Goal: Task Accomplishment & Management: Use online tool/utility

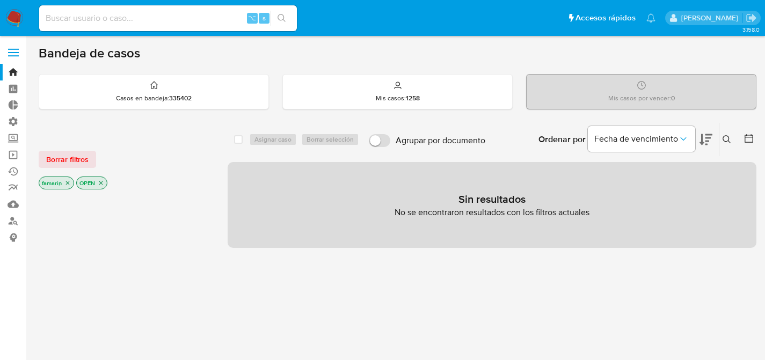
click at [726, 146] on div "Ingrese ID de usuario o caso Buscar Borrar filtros" at bounding box center [728, 139] width 18 height 33
click at [727, 143] on button at bounding box center [728, 139] width 18 height 13
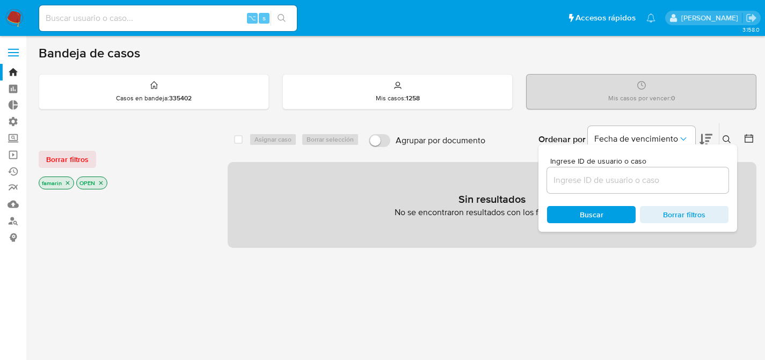
click at [591, 181] on input at bounding box center [637, 180] width 181 height 14
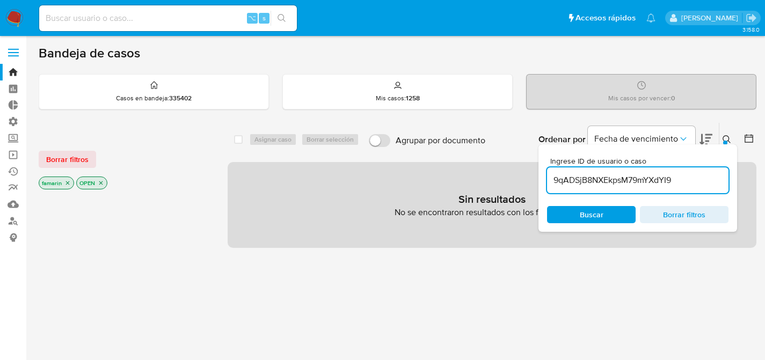
type input "9qADSjB8NXEkpsM79mYXdYI9"
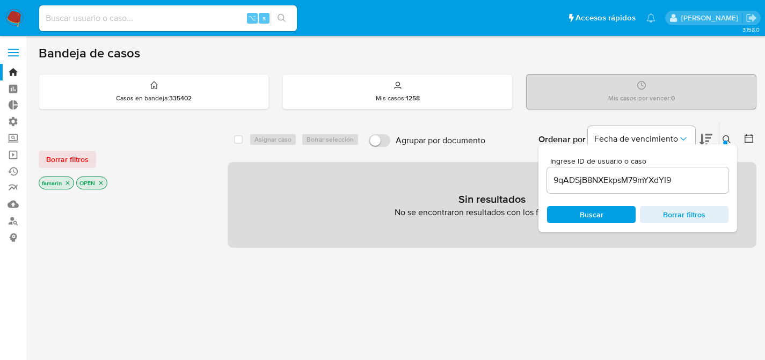
click at [582, 202] on div "Ingrese ID de usuario o caso 9qADSjB8NXEkpsM79mYXdYI9 Buscar Borrar filtros" at bounding box center [638, 188] width 199 height 88
click at [72, 154] on span "Borrar filtros" at bounding box center [67, 159] width 42 height 15
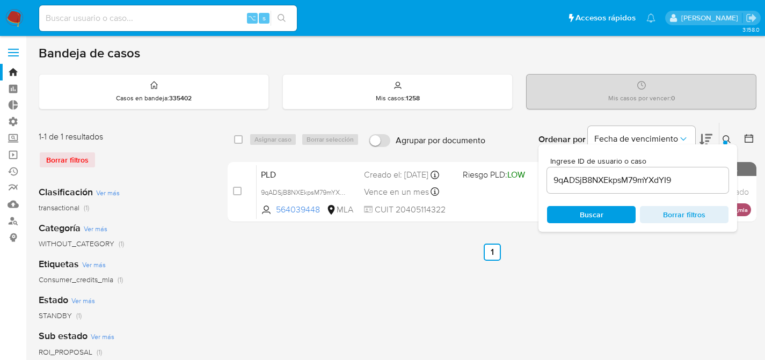
click at [244, 139] on div "select-all-cases-checkbox" at bounding box center [240, 139] width 13 height 13
click at [237, 139] on input "checkbox" at bounding box center [238, 139] width 9 height 9
checkbox input "true"
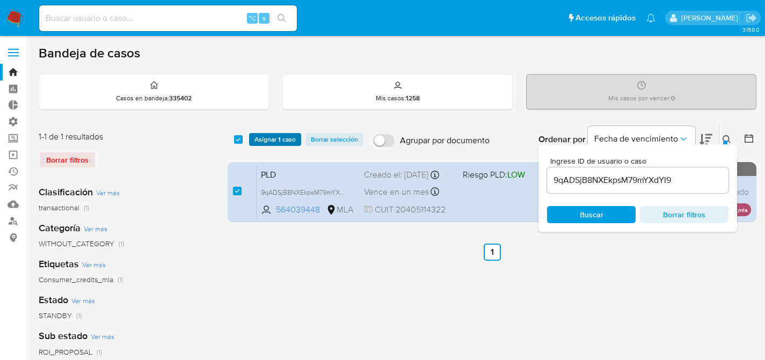
click at [273, 144] on span "Asignar 1 caso" at bounding box center [274, 139] width 41 height 11
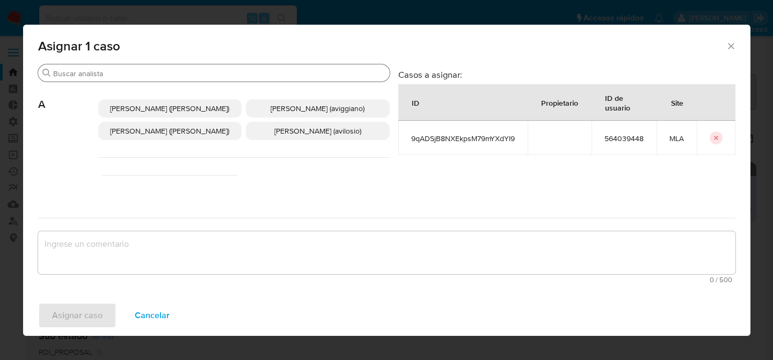
click at [232, 74] on input "Buscar" at bounding box center [219, 74] width 332 height 10
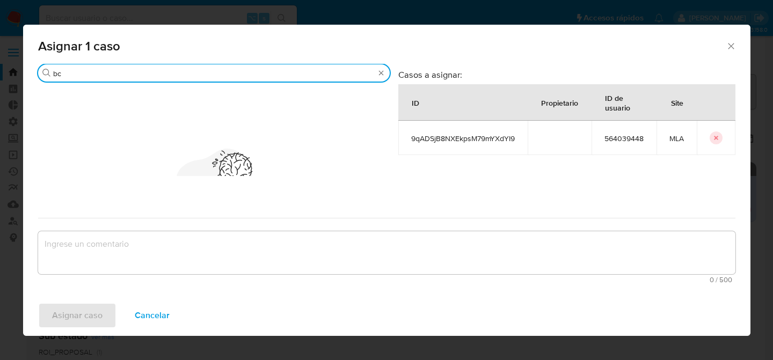
type input "b"
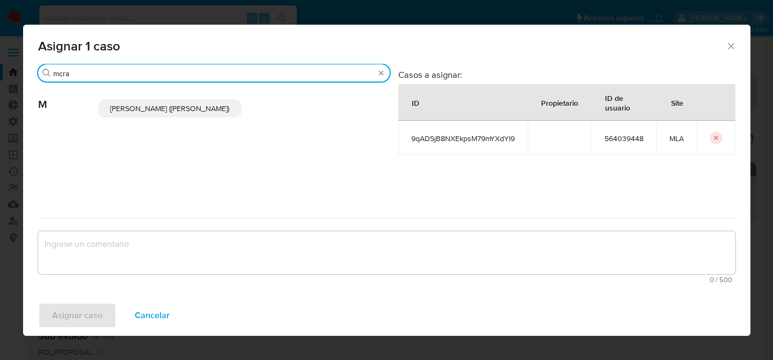
type input "mcra"
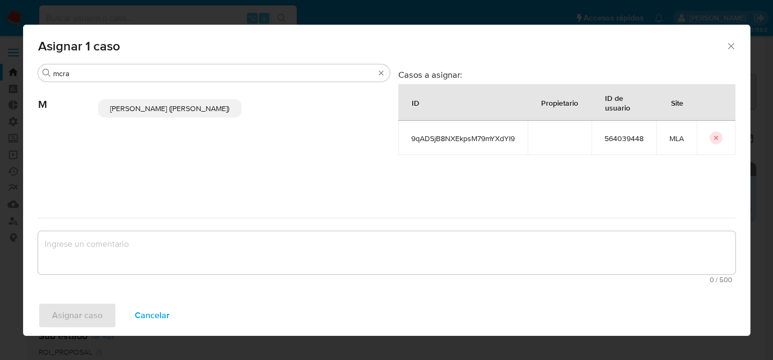
click at [213, 108] on span "[PERSON_NAME] ([PERSON_NAME])" at bounding box center [169, 108] width 119 height 11
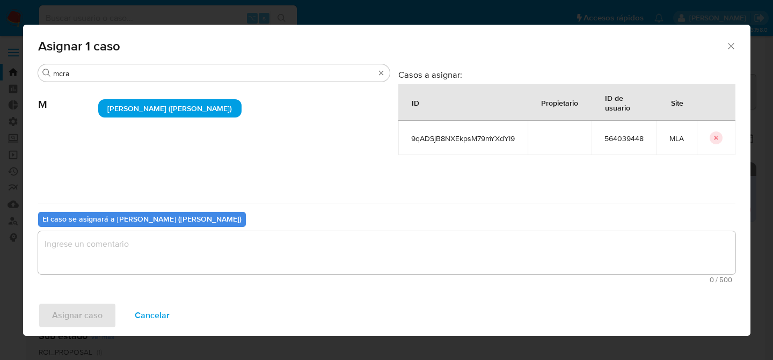
click at [142, 251] on textarea "assign-modal" at bounding box center [386, 252] width 697 height 43
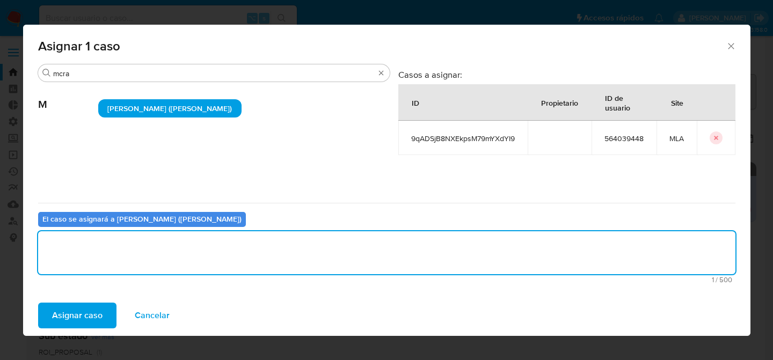
click at [95, 314] on span "Asignar caso" at bounding box center [77, 316] width 50 height 24
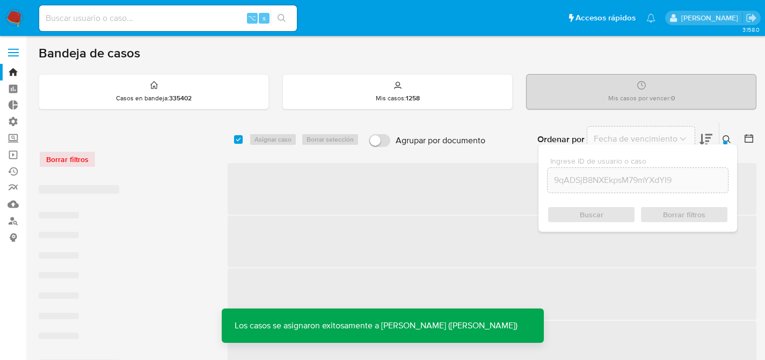
click at [720, 138] on button at bounding box center [728, 139] width 18 height 13
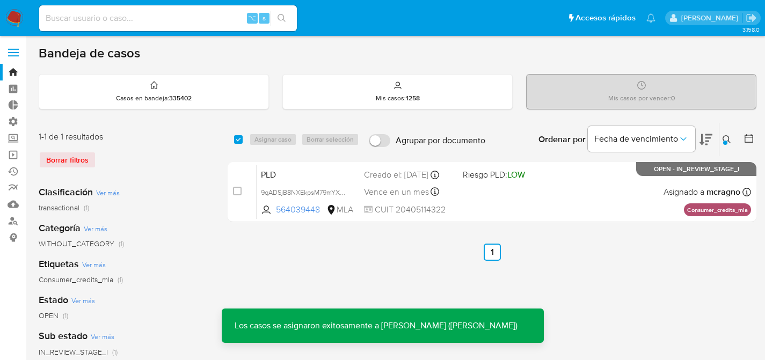
click at [721, 138] on button at bounding box center [728, 139] width 18 height 13
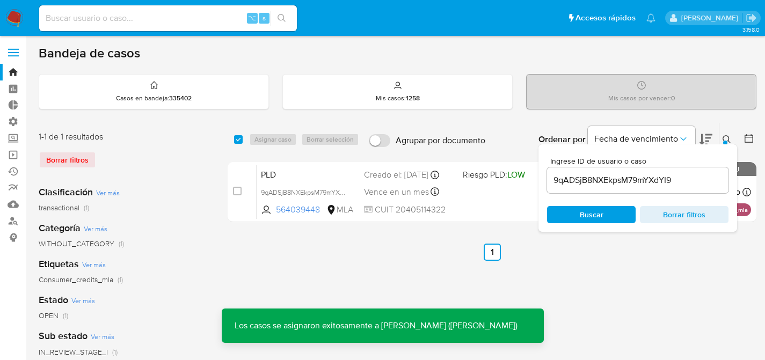
click at [573, 180] on input "9qADSjB8NXEkpsM79mYXdYI9" at bounding box center [637, 180] width 181 height 14
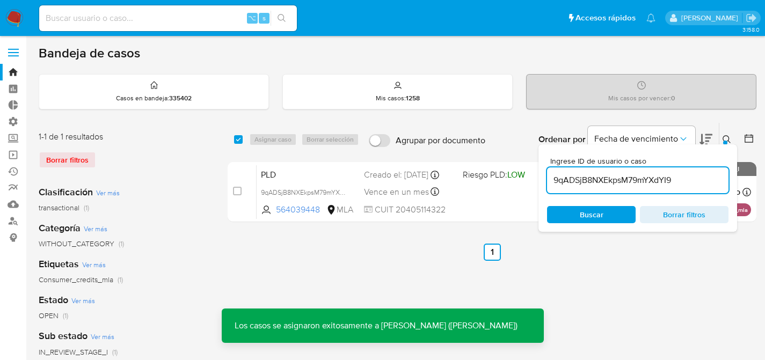
click at [573, 180] on input "9qADSjB8NXEkpsM79mYXdYI9" at bounding box center [637, 180] width 181 height 14
type input "C6402N8j1oFrPxAlxIKqKmYa"
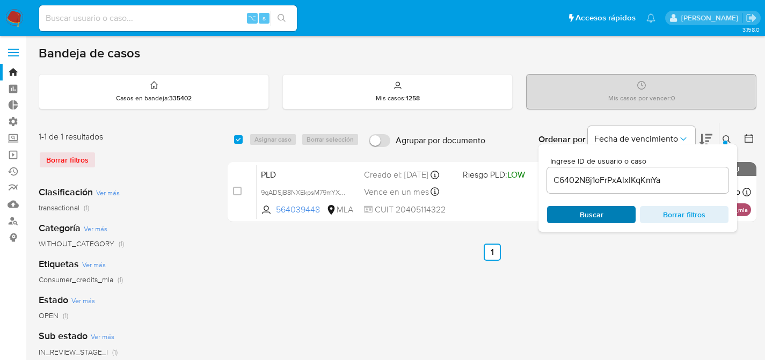
click at [579, 213] on span "Buscar" at bounding box center [592, 214] width 74 height 15
click at [236, 138] on input "checkbox" at bounding box center [238, 139] width 9 height 9
checkbox input "true"
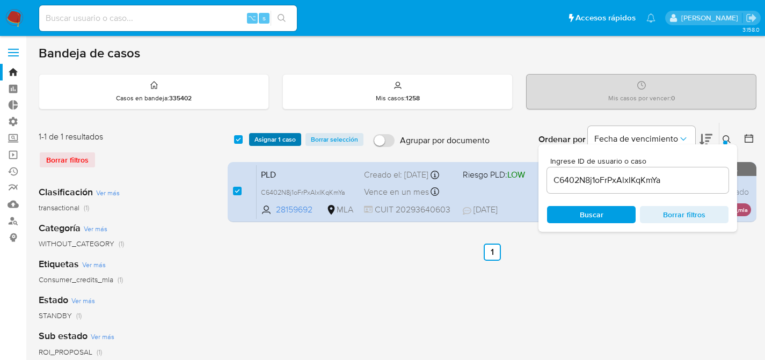
click at [271, 141] on span "Asignar 1 caso" at bounding box center [274, 139] width 41 height 11
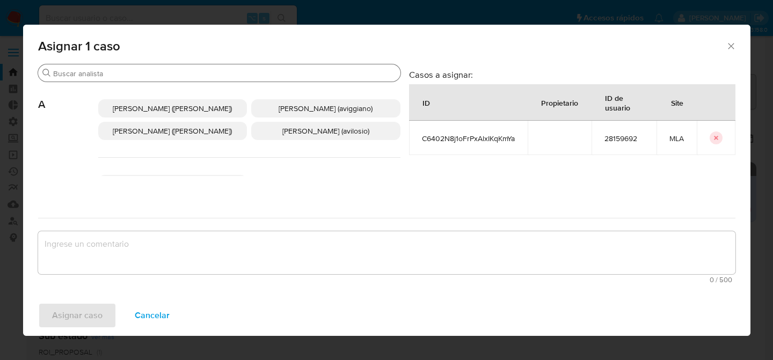
click at [198, 74] on input "Buscar" at bounding box center [224, 74] width 343 height 10
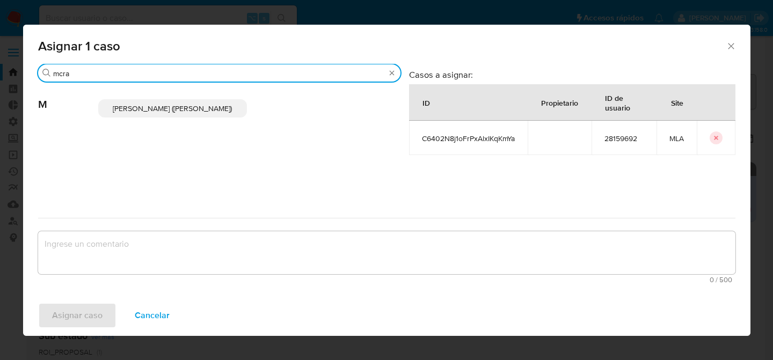
type input "mcra"
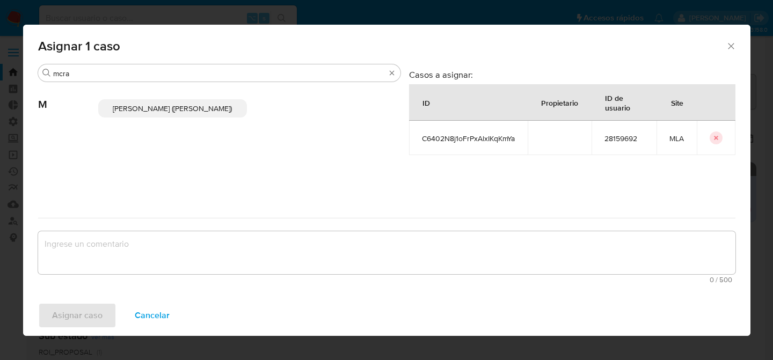
click at [172, 109] on span "[PERSON_NAME] ([PERSON_NAME])" at bounding box center [172, 108] width 119 height 11
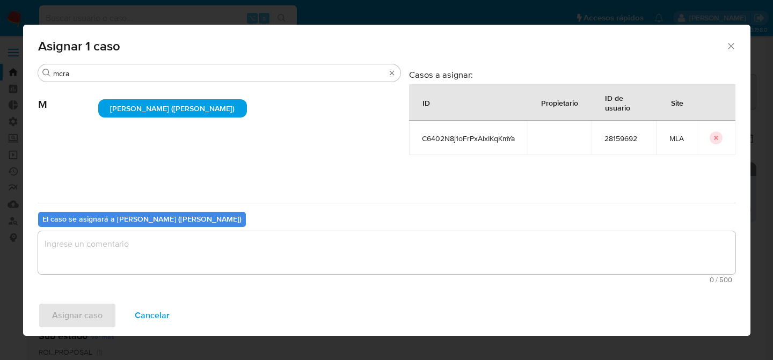
click at [72, 264] on textarea "assign-modal" at bounding box center [386, 252] width 697 height 43
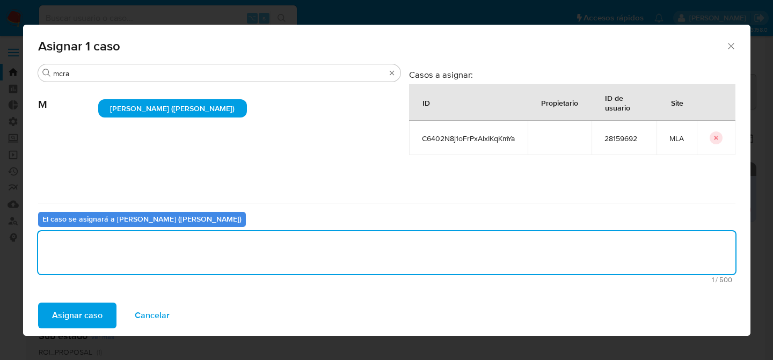
click at [88, 312] on span "Asignar caso" at bounding box center [77, 316] width 50 height 24
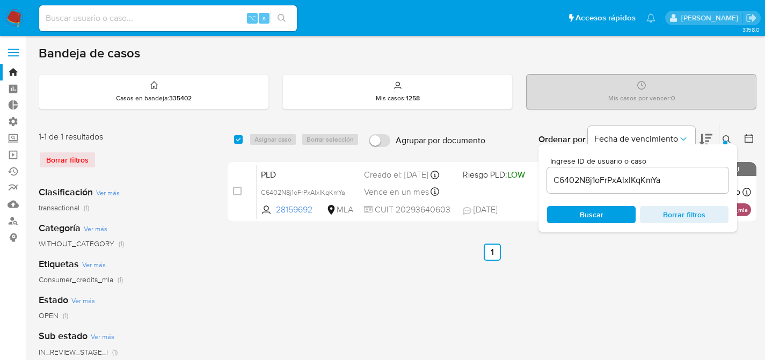
click at [427, 49] on div "Bandeja de casos" at bounding box center [398, 53] width 718 height 16
click at [723, 135] on icon at bounding box center [727, 139] width 9 height 9
